Goal: Obtain resource: Download file/media

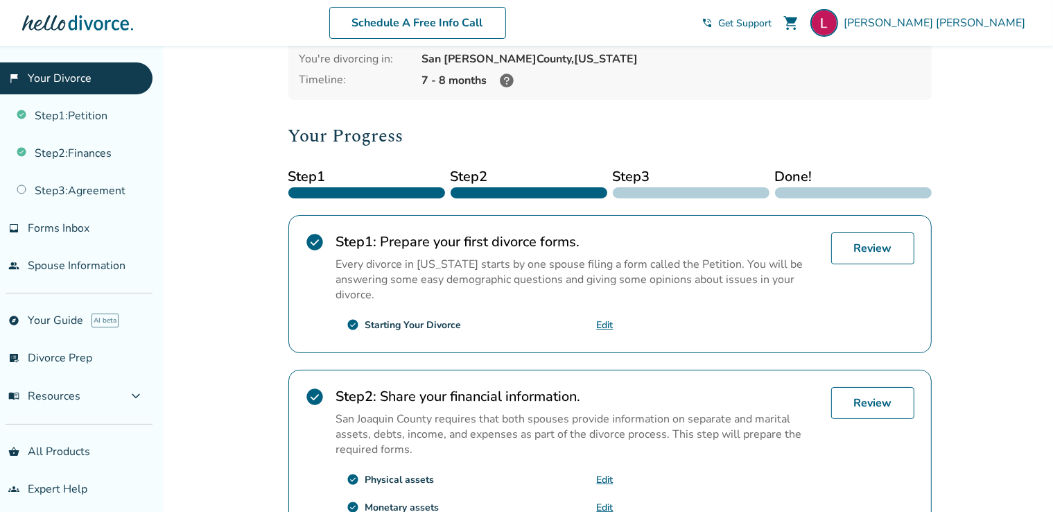
scroll to position [139, 0]
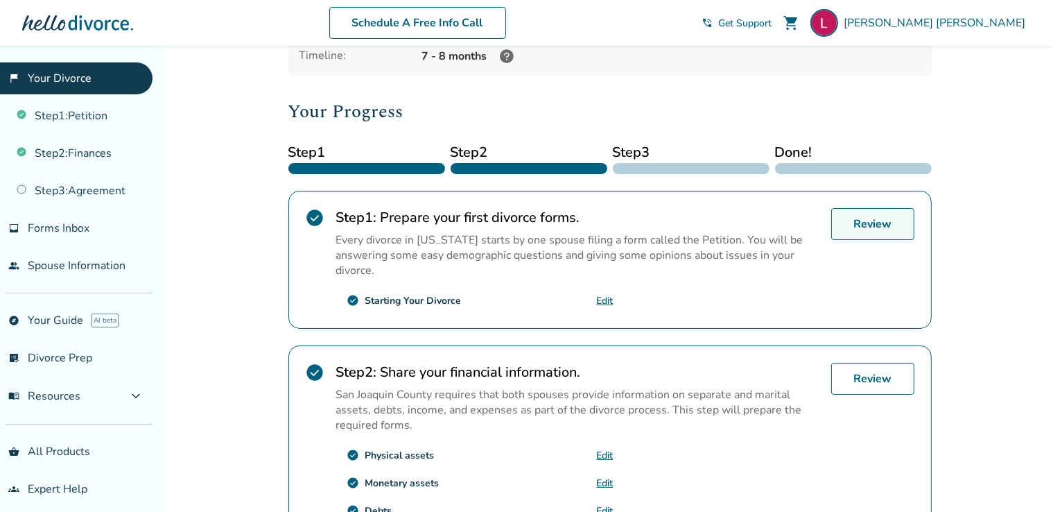
click at [865, 225] on link "Review" at bounding box center [872, 224] width 83 height 32
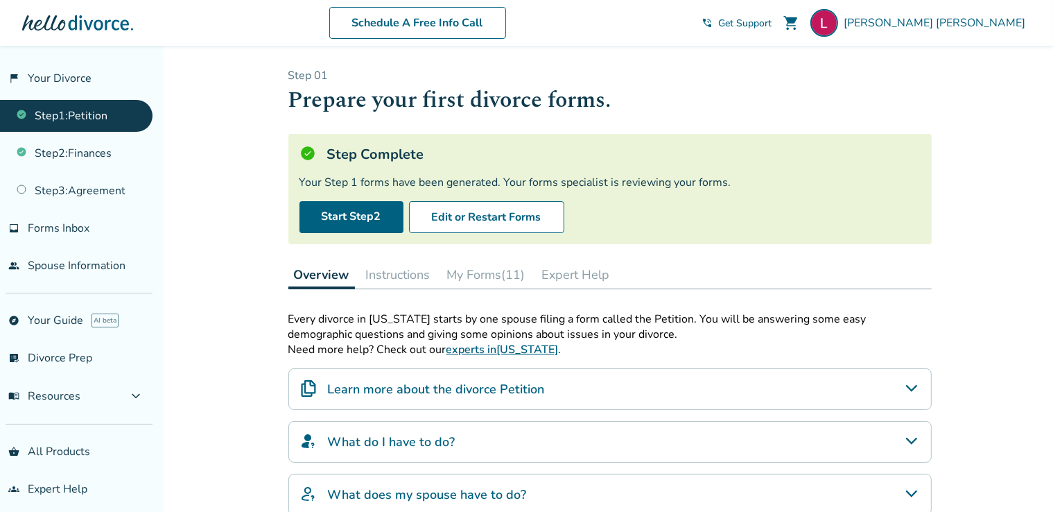
scroll to position [69, 0]
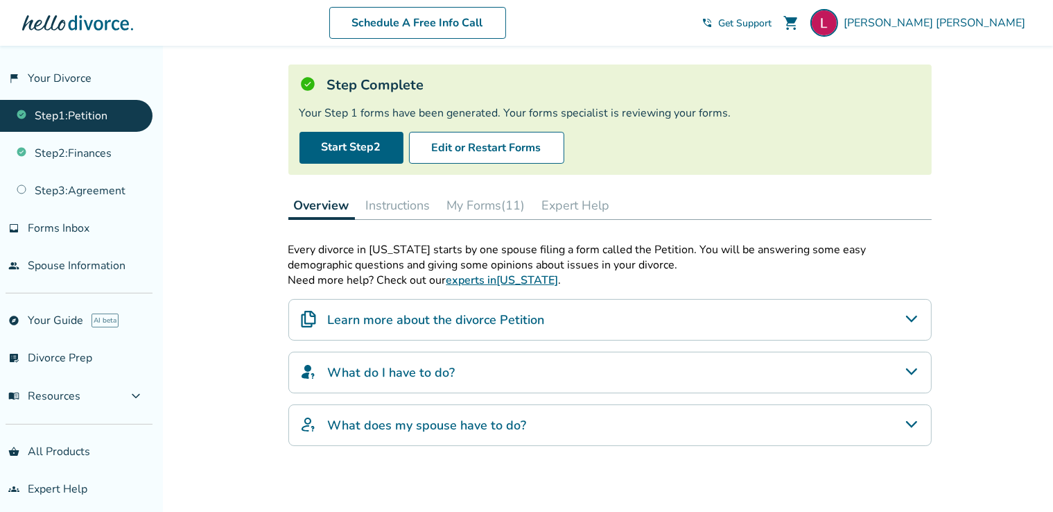
click at [485, 200] on button "My Forms (11)" at bounding box center [486, 205] width 89 height 28
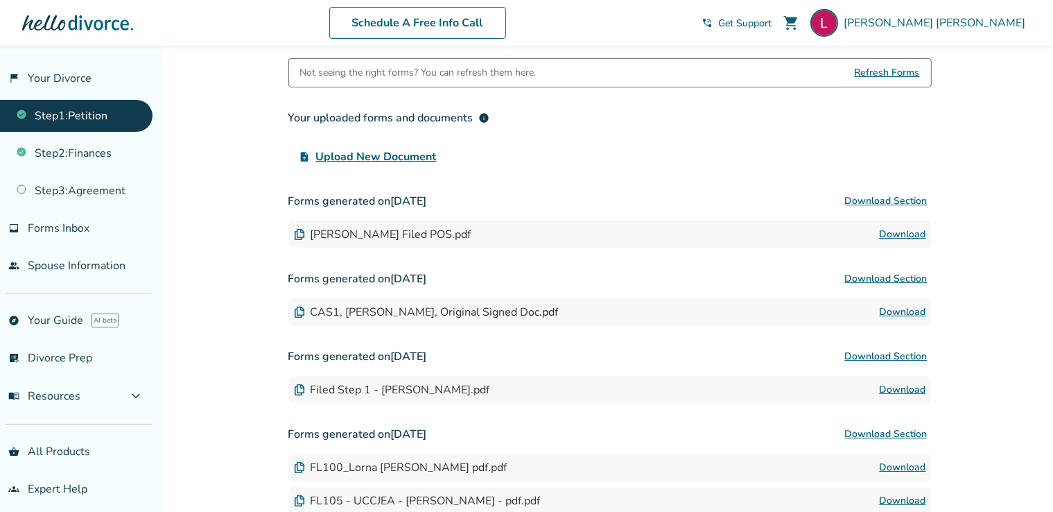
scroll to position [277, 0]
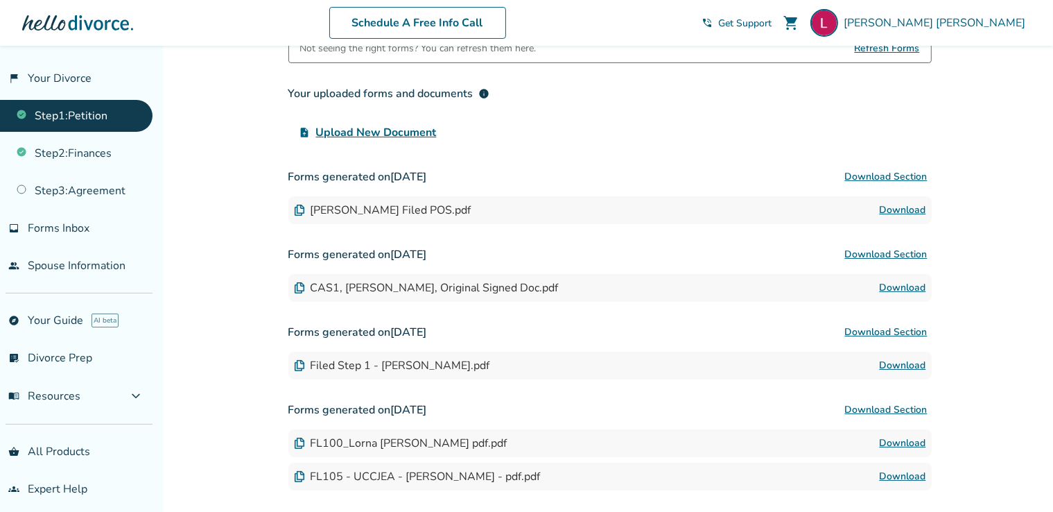
click at [892, 366] on link "Download" at bounding box center [903, 365] width 46 height 17
click at [890, 208] on link "Download" at bounding box center [903, 210] width 46 height 17
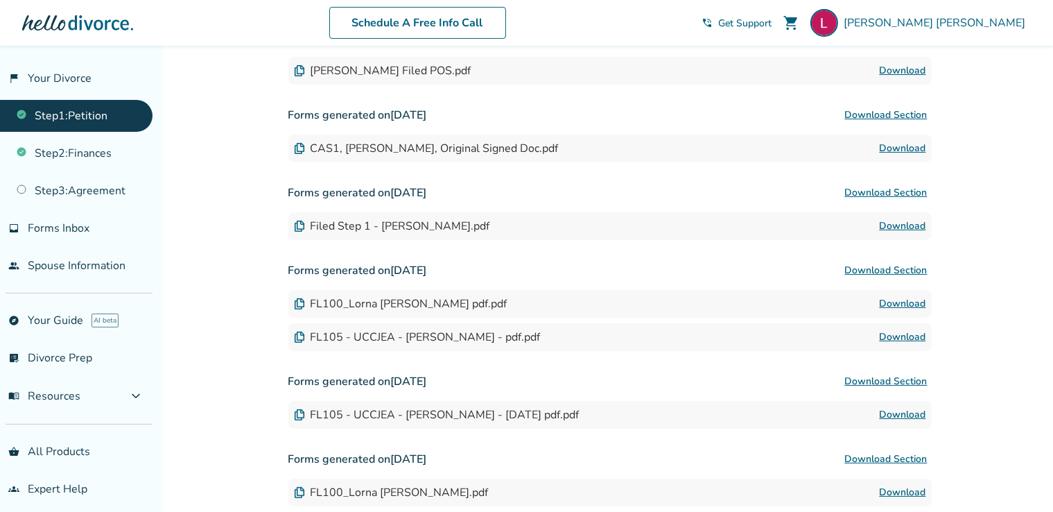
scroll to position [416, 0]
click at [109, 192] on link "Step 3 : Agreement" at bounding box center [76, 191] width 153 height 32
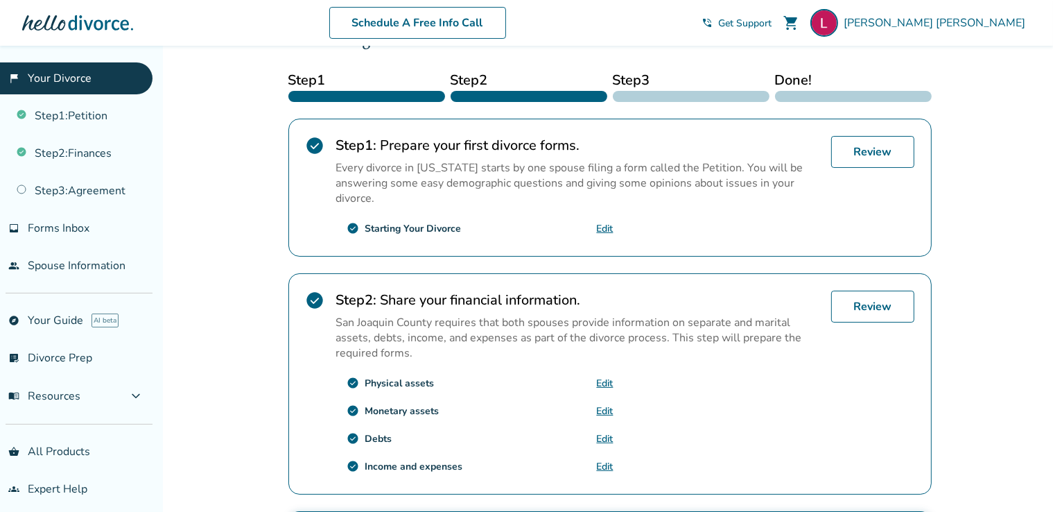
scroll to position [208, 0]
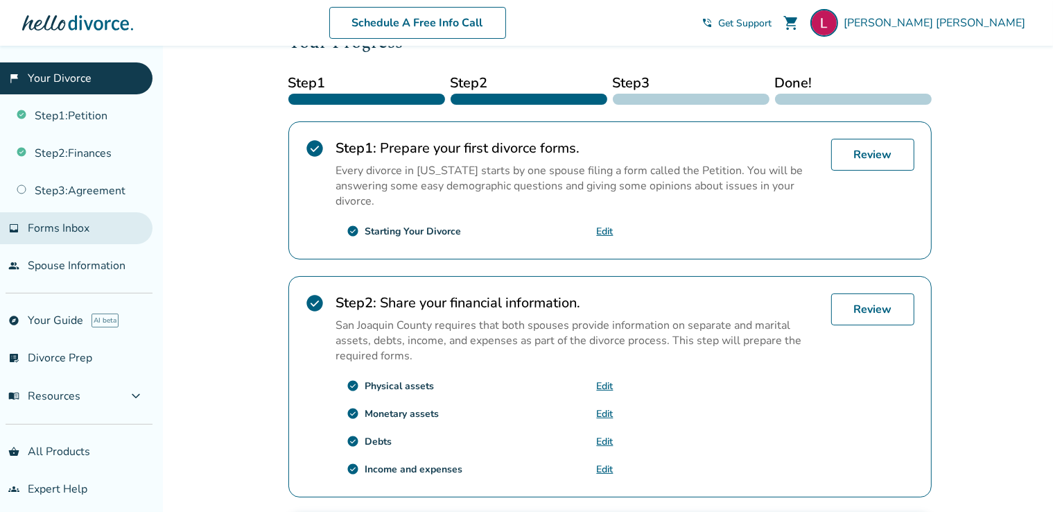
click at [82, 216] on link "inbox Forms Inbox" at bounding box center [76, 228] width 153 height 32
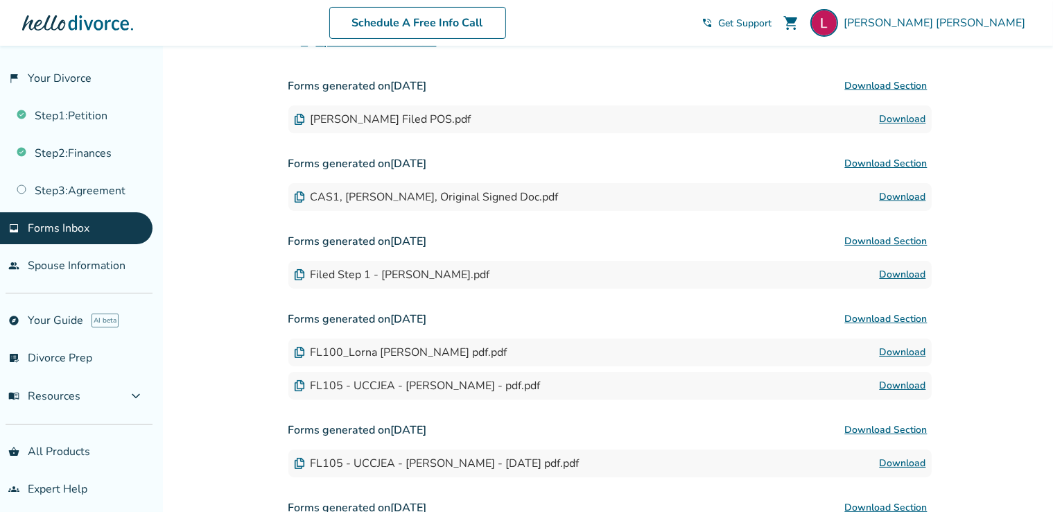
click at [900, 121] on link "Download" at bounding box center [903, 119] width 46 height 17
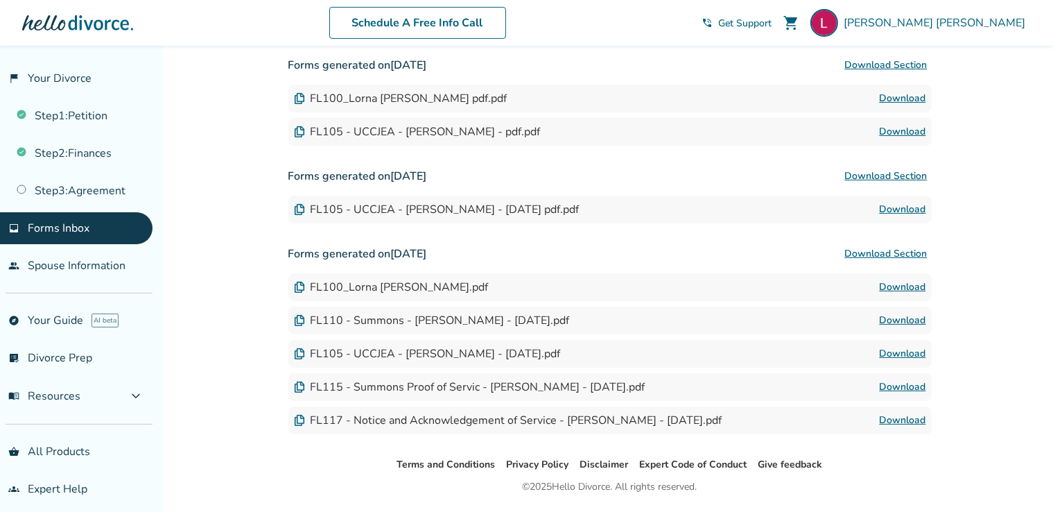
scroll to position [485, 0]
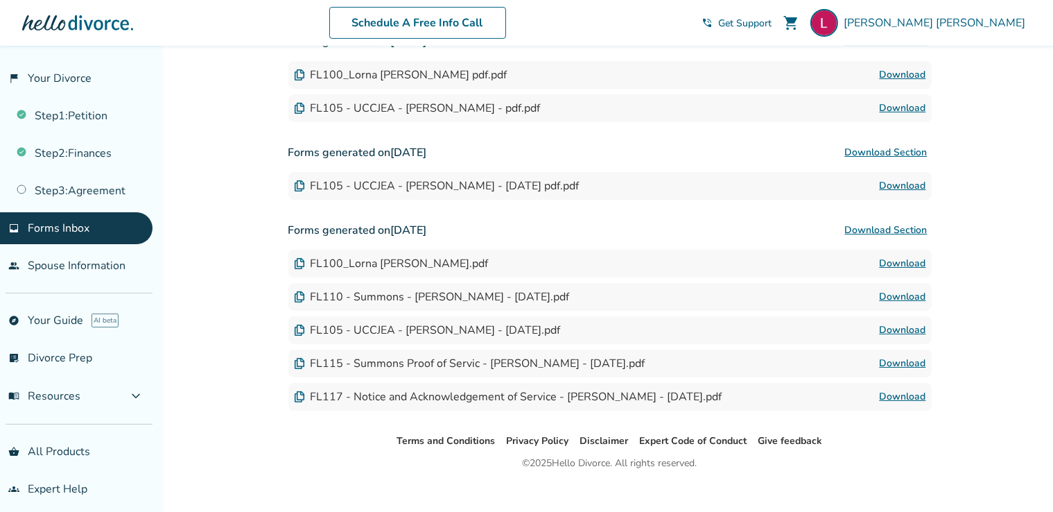
click at [908, 397] on link "Download" at bounding box center [903, 396] width 46 height 17
click at [898, 367] on link "Download" at bounding box center [903, 363] width 46 height 17
click at [893, 324] on link "Download" at bounding box center [903, 330] width 46 height 17
click at [896, 297] on link "Download" at bounding box center [903, 296] width 46 height 17
click at [898, 255] on link "Download" at bounding box center [903, 263] width 46 height 17
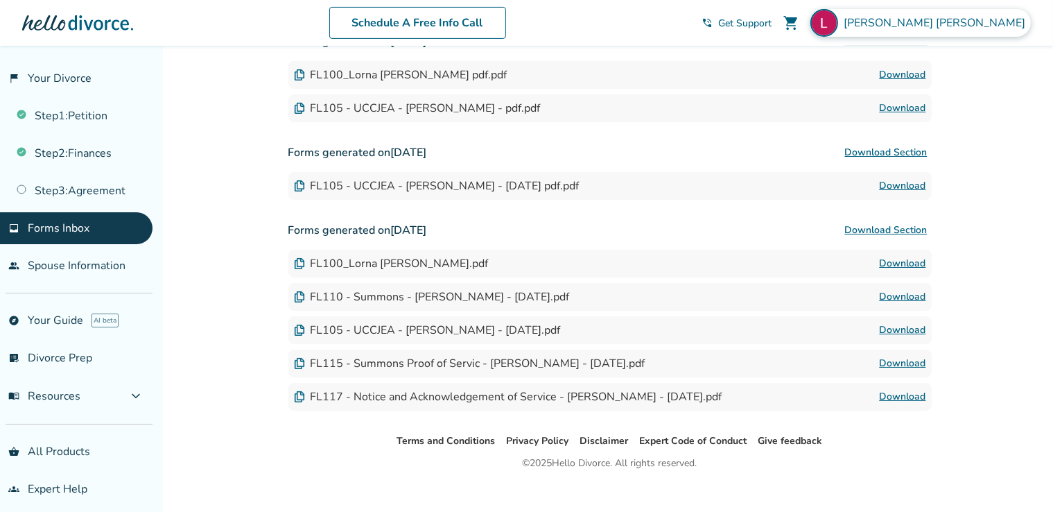
click at [921, 26] on div "Lorna Dimaculangan" at bounding box center [920, 23] width 220 height 28
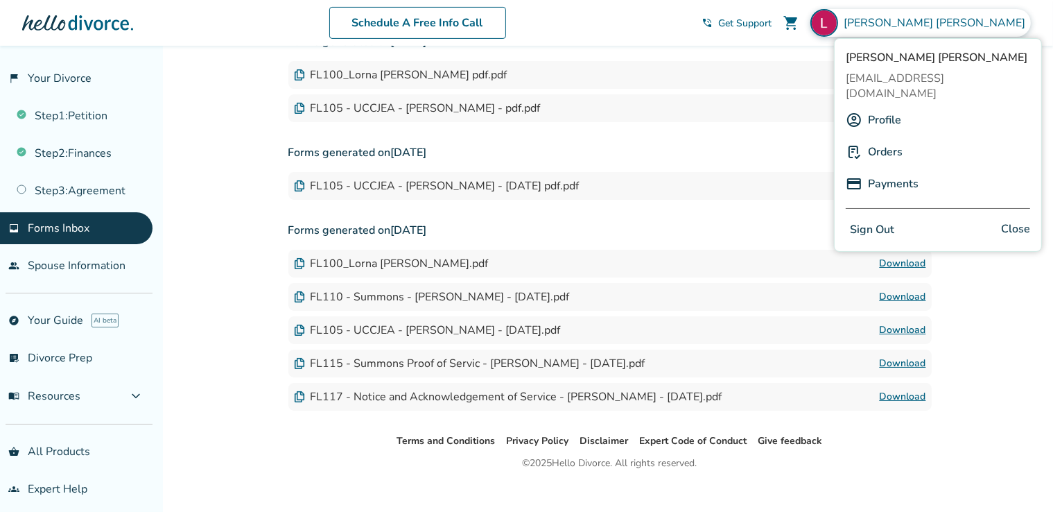
click at [881, 220] on button "Sign Out" at bounding box center [872, 230] width 53 height 20
